Goal: Task Accomplishment & Management: Manage account settings

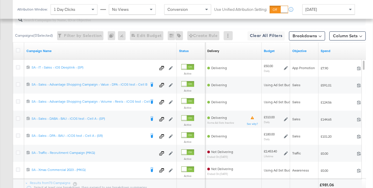
scroll to position [296, 0]
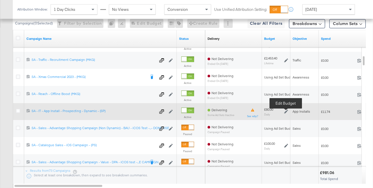
click at [288, 110] on icon at bounding box center [287, 112] width 4 height 4
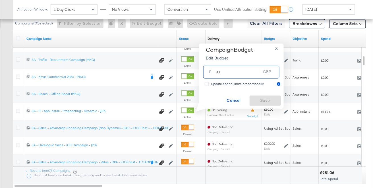
drag, startPoint x: 228, startPoint y: 72, endPoint x: 214, endPoint y: 72, distance: 13.7
click at [214, 72] on div "£ 80 GBP" at bounding box center [241, 72] width 76 height 13
type input "50"
click at [264, 98] on span "Save" at bounding box center [265, 100] width 27 height 7
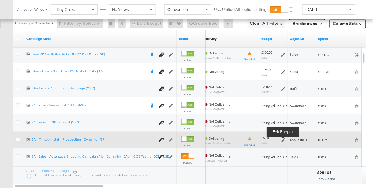
click at [285, 139] on icon at bounding box center [284, 140] width 4 height 4
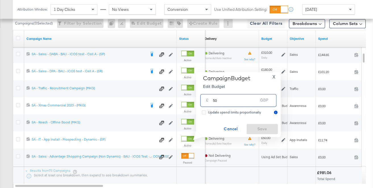
drag, startPoint x: 236, startPoint y: 100, endPoint x: 209, endPoint y: 99, distance: 27.9
click at [209, 99] on div "£ 50 GBP" at bounding box center [239, 100] width 76 height 13
type input "30"
click at [265, 128] on span "Save" at bounding box center [262, 128] width 27 height 7
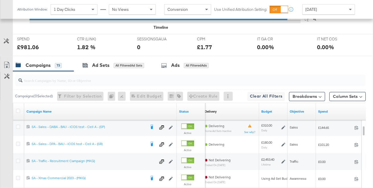
scroll to position [245, 0]
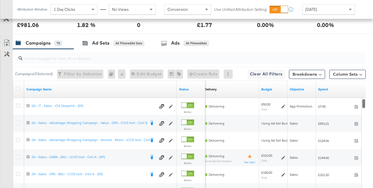
drag, startPoint x: 363, startPoint y: 106, endPoint x: 363, endPoint y: 98, distance: 8.0
click at [363, 98] on div at bounding box center [364, 158] width 4 height 120
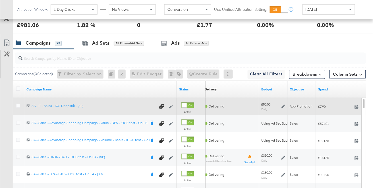
click at [284, 105] on icon at bounding box center [284, 107] width 4 height 4
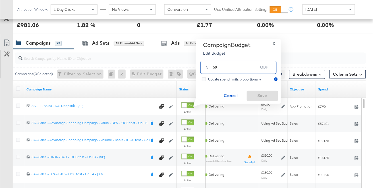
drag, startPoint x: 221, startPoint y: 67, endPoint x: 212, endPoint y: 67, distance: 9.7
click at [212, 67] on div "£ 50 GBP" at bounding box center [239, 67] width 76 height 13
type input "30"
click at [254, 94] on span "Save" at bounding box center [262, 95] width 27 height 7
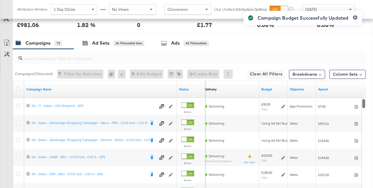
click at [305, 157] on div "Campaign Budget Successfully Updated" at bounding box center [303, 83] width 130 height 157
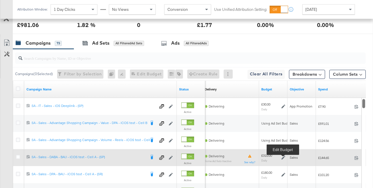
click at [284, 158] on icon at bounding box center [284, 158] width 4 height 4
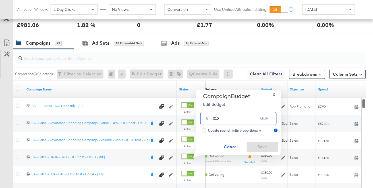
drag, startPoint x: 234, startPoint y: 119, endPoint x: 206, endPoint y: 117, distance: 28.5
click at [206, 117] on div "£ 310 GBP" at bounding box center [239, 118] width 76 height 13
type input "250"
click at [261, 145] on span "Save" at bounding box center [262, 146] width 27 height 7
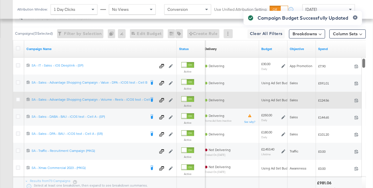
scroll to position [302, 0]
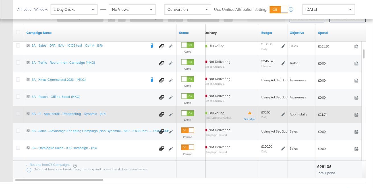
click at [17, 112] on icon at bounding box center [18, 114] width 4 height 4
click at [0, 0] on input "checkbox" at bounding box center [0, 0] width 0 height 0
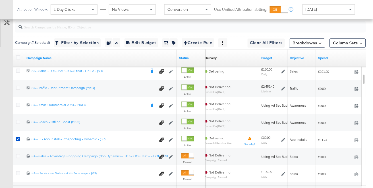
scroll to position [204, 0]
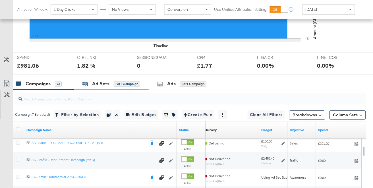
click at [104, 84] on div "Ad Sets" at bounding box center [100, 84] width 17 height 7
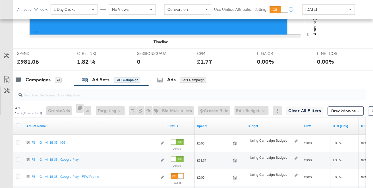
scroll to position [204, 0]
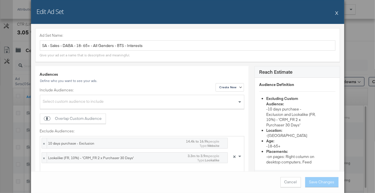
scroll to position [879, 0]
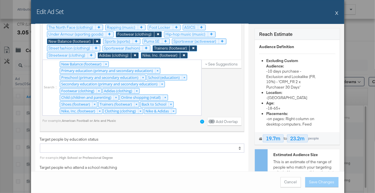
click at [337, 12] on button "X" at bounding box center [336, 12] width 3 height 11
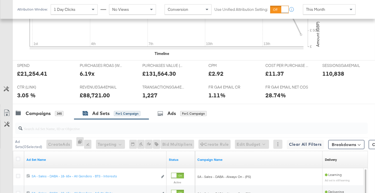
scroll to position [0, 0]
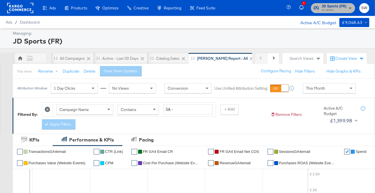
click at [330, 11] on span "JD Sports" at bounding box center [334, 10] width 25 height 5
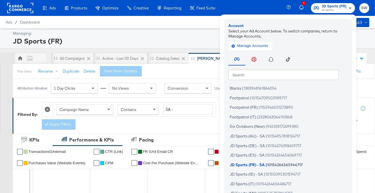
click at [270, 81] on div "Search Search Blacks | 1383968161864054 Footpatrol | 10154709502989717 Footpatr…" at bounding box center [289, 131] width 122 height 159
click at [268, 74] on input "text" at bounding box center [283, 74] width 110 height 10
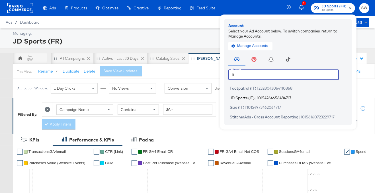
type input "it"
click at [234, 98] on span "JD Sports (IT)" at bounding box center [242, 97] width 25 height 5
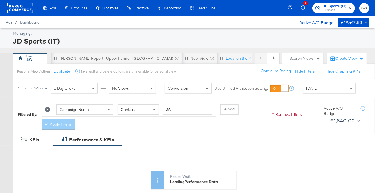
click at [314, 88] on span "Today" at bounding box center [312, 88] width 12 height 5
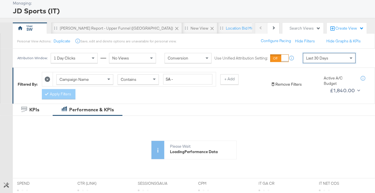
scroll to position [168, 0]
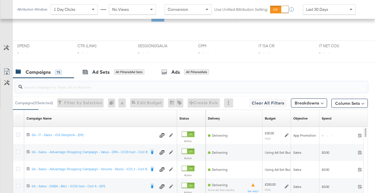
click at [255, 87] on input "search" at bounding box center [179, 84] width 314 height 11
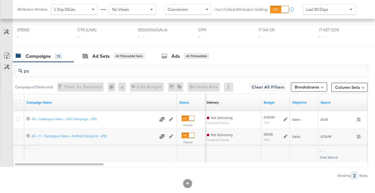
scroll to position [182, 0]
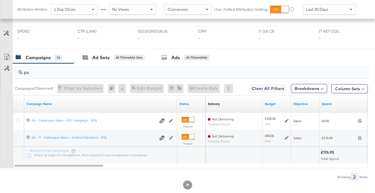
type input "ps"
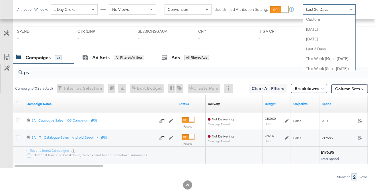
click at [313, 9] on span "Last 30 Days" at bounding box center [317, 9] width 22 height 5
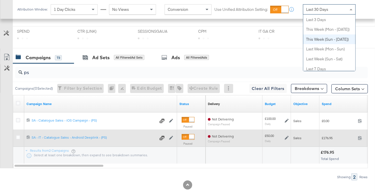
click at [189, 135] on div at bounding box center [191, 136] width 5 height 5
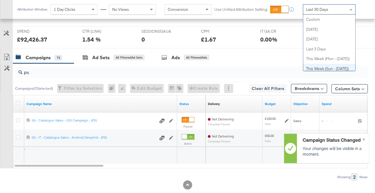
click at [316, 8] on span "Last 30 Days" at bounding box center [317, 9] width 22 height 5
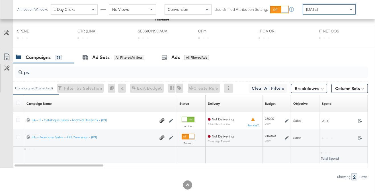
scroll to position [242, 0]
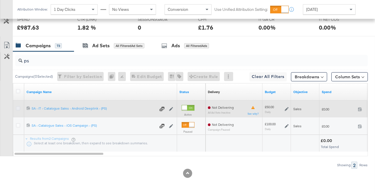
click at [17, 106] on icon at bounding box center [18, 108] width 4 height 4
click at [0, 0] on input "checkbox" at bounding box center [0, 0] width 0 height 0
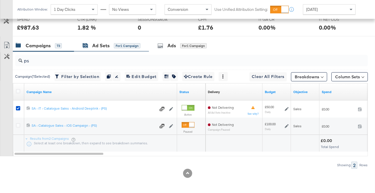
click at [120, 46] on div "for 1 Campaign" at bounding box center [127, 45] width 26 height 5
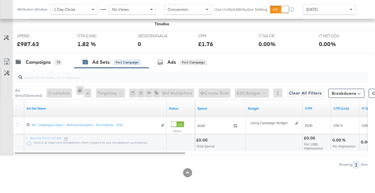
scroll to position [225, 0]
click at [57, 61] on div "73" at bounding box center [58, 62] width 7 height 5
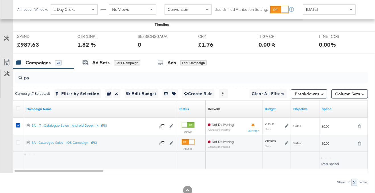
scroll to position [242, 0]
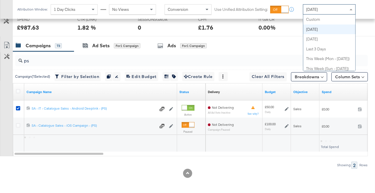
click at [326, 8] on div "Today" at bounding box center [329, 10] width 52 height 10
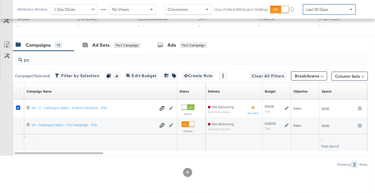
scroll to position [194, 0]
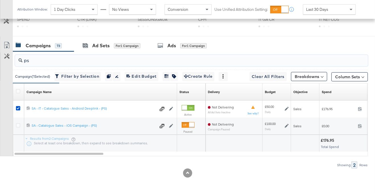
click at [202, 58] on input "ps" at bounding box center [179, 58] width 314 height 11
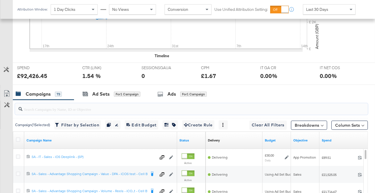
scroll to position [242, 0]
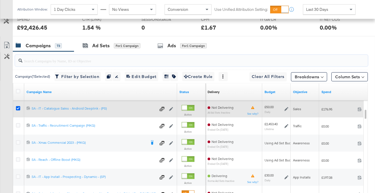
click at [18, 107] on icon at bounding box center [18, 108] width 4 height 4
click at [0, 0] on input "checkbox" at bounding box center [0, 0] width 0 height 0
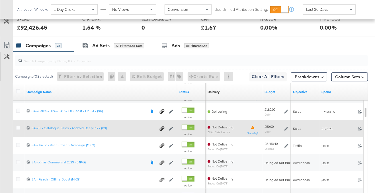
click at [285, 127] on icon at bounding box center [286, 129] width 4 height 4
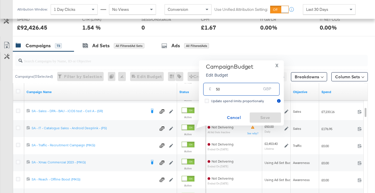
drag, startPoint x: 232, startPoint y: 88, endPoint x: 214, endPoint y: 88, distance: 18.2
click at [214, 88] on div "£ 50 GBP" at bounding box center [241, 89] width 76 height 13
type input "30"
click at [261, 118] on span "Save" at bounding box center [265, 117] width 27 height 7
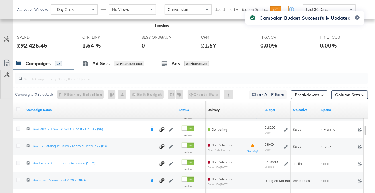
scroll to position [259, 0]
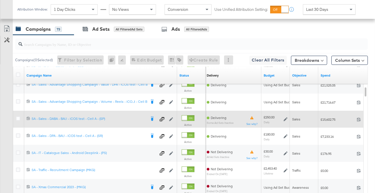
click at [286, 119] on icon at bounding box center [285, 119] width 4 height 4
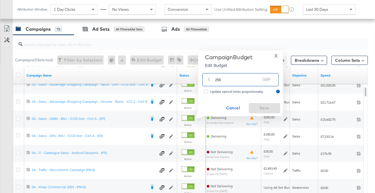
drag, startPoint x: 230, startPoint y: 78, endPoint x: 218, endPoint y: 78, distance: 11.7
click at [218, 78] on input "250" at bounding box center [237, 77] width 45 height 12
click at [226, 83] on input "250" at bounding box center [237, 77] width 45 height 12
type input "220"
click at [259, 106] on span "Save" at bounding box center [264, 107] width 27 height 7
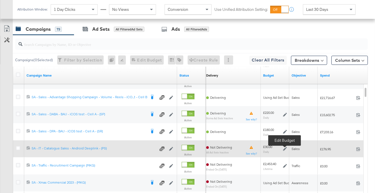
click at [284, 148] on icon at bounding box center [285, 149] width 4 height 4
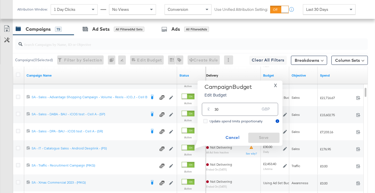
click at [231, 110] on input "30" at bounding box center [237, 107] width 45 height 12
type input "3"
type input "20"
click at [259, 137] on span "Save" at bounding box center [263, 137] width 27 height 7
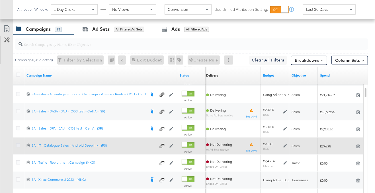
click at [18, 145] on icon at bounding box center [18, 145] width 4 height 4
click at [0, 0] on input "checkbox" at bounding box center [0, 0] width 0 height 0
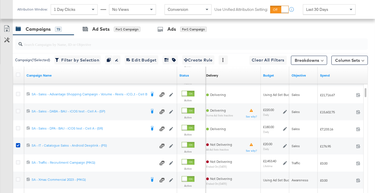
click at [101, 30] on div "Ad Sets" at bounding box center [100, 29] width 17 height 7
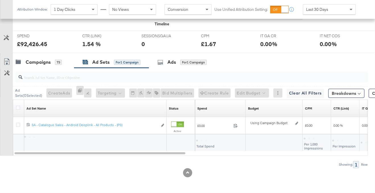
scroll to position [225, 0]
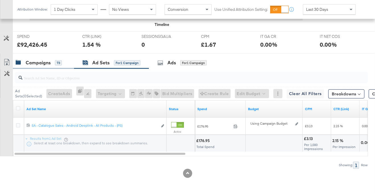
click at [28, 65] on div "Campaigns" at bounding box center [38, 62] width 25 height 7
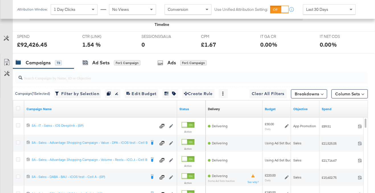
scroll to position [259, 0]
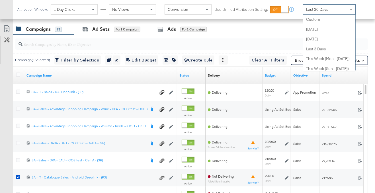
click at [329, 6] on div "Last 30 Days" at bounding box center [329, 10] width 52 height 10
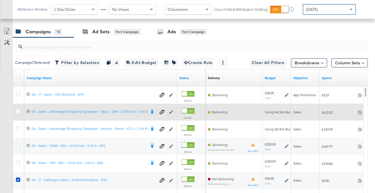
scroll to position [256, 0]
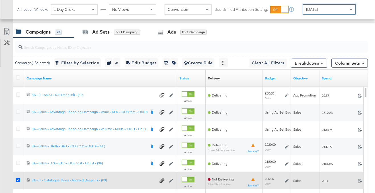
click at [17, 180] on icon at bounding box center [18, 180] width 4 height 4
click at [0, 0] on input "checkbox" at bounding box center [0, 0] width 0 height 0
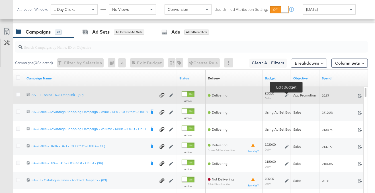
click at [287, 95] on icon at bounding box center [287, 95] width 4 height 4
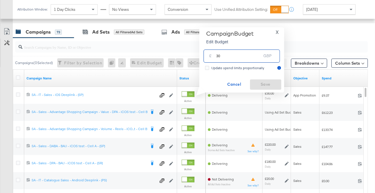
click at [222, 57] on input "30" at bounding box center [238, 54] width 45 height 12
type input "3"
type input "20"
click at [257, 81] on span "Save" at bounding box center [265, 84] width 27 height 7
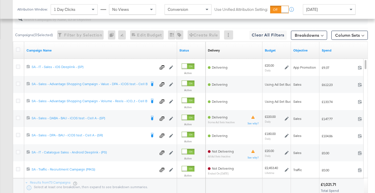
scroll to position [279, 0]
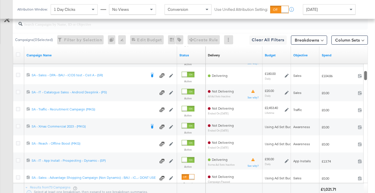
drag, startPoint x: 366, startPoint y: 70, endPoint x: 366, endPoint y: 76, distance: 6.3
click at [366, 76] on div at bounding box center [365, 75] width 4 height 9
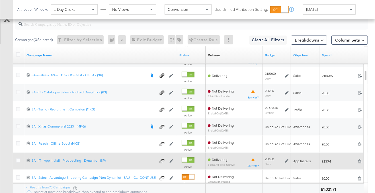
click at [287, 161] on icon at bounding box center [287, 161] width 4 height 4
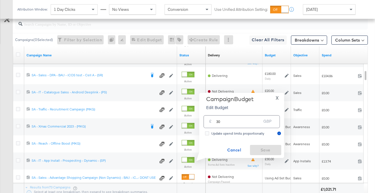
click at [238, 123] on input "30" at bounding box center [238, 119] width 45 height 12
type input "3"
type input "50"
click at [262, 150] on span "Save" at bounding box center [265, 150] width 27 height 7
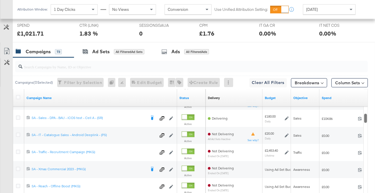
scroll to position [234, 0]
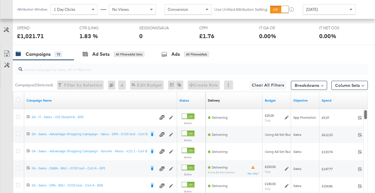
drag, startPoint x: 365, startPoint y: 121, endPoint x: 365, endPoint y: 112, distance: 9.4
click at [365, 112] on div at bounding box center [365, 114] width 4 height 9
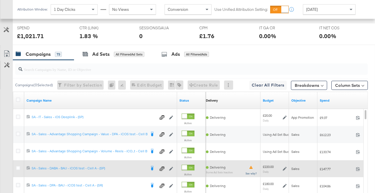
scroll to position [0, 0]
